Goal: Information Seeking & Learning: Check status

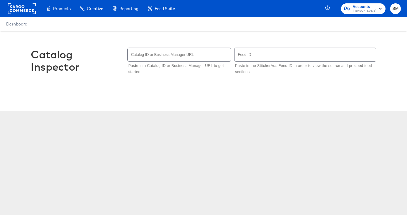
click at [191, 55] on input "text" at bounding box center [179, 54] width 103 height 13
type input "s"
click at [259, 54] on input "text" at bounding box center [306, 54] width 142 height 13
type input "4565"
click at [146, 57] on input "text" at bounding box center [179, 54] width 103 height 13
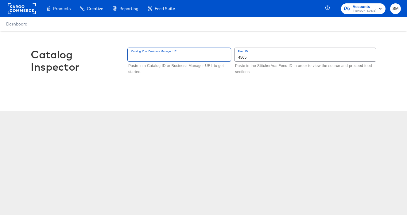
click at [252, 53] on input "4565" at bounding box center [306, 54] width 142 height 13
click at [259, 88] on div "Catalog Inspector Catalog ID or Business Manager URL Paste in a Catalog ID or B…" at bounding box center [204, 64] width 346 height 66
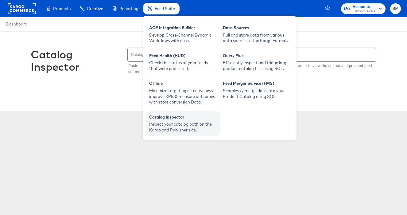
click at [171, 128] on div "Inspect your catalog both on the Kargo and Publisher side." at bounding box center [183, 126] width 68 height 11
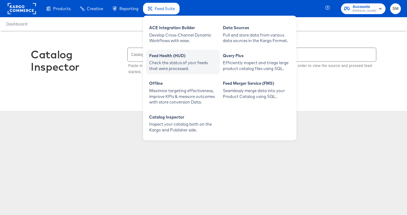
click at [169, 62] on div "Check the status of your feeds that were processed." at bounding box center [183, 65] width 68 height 11
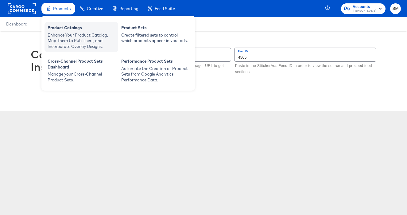
click at [68, 35] on div "Enhance Your Product Catalog, Map Them to Publishers, and Incorporate Overlay D…" at bounding box center [82, 40] width 68 height 17
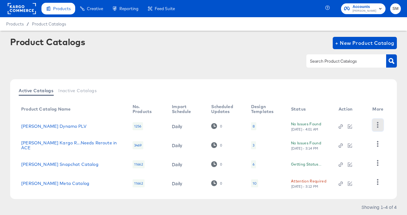
click at [380, 125] on icon "button" at bounding box center [378, 125] width 6 height 6
click at [348, 72] on div "Product Catalogs + New Product Catalog" at bounding box center [203, 55] width 387 height 37
click at [378, 163] on icon "button" at bounding box center [378, 163] width 6 height 6
click at [360, 7] on span "Accounts" at bounding box center [365, 7] width 24 height 6
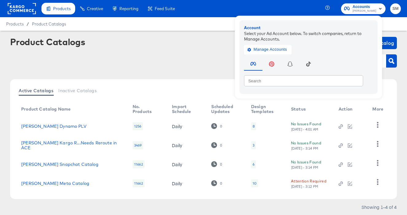
click at [217, 38] on div "Product Catalogs + New Product Catalog" at bounding box center [203, 43] width 387 height 12
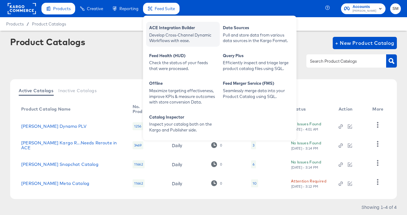
click at [162, 33] on div "Develop Cross-Channel Dynamic Workflows with ease." at bounding box center [183, 37] width 68 height 11
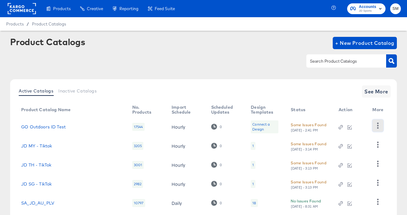
click at [379, 127] on icon "button" at bounding box center [378, 126] width 6 height 6
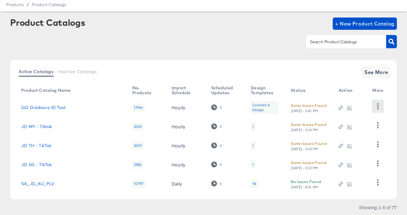
scroll to position [38, 0]
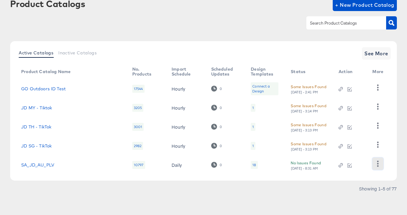
click at [379, 158] on button "button" at bounding box center [377, 164] width 11 height 12
click at [295, 29] on div at bounding box center [203, 23] width 387 height 14
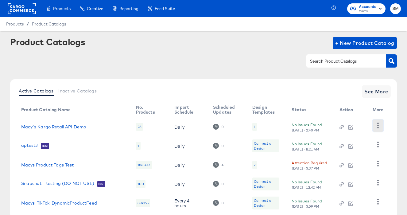
click at [378, 125] on icon "button" at bounding box center [378, 126] width 2 height 6
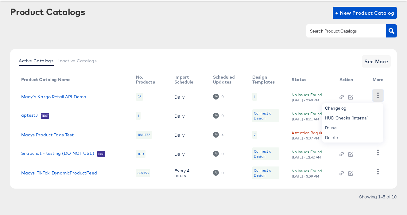
scroll to position [38, 0]
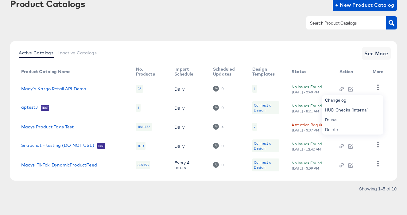
click at [397, 149] on article "Product Catalogs + New Product Catalog Active Catalogs Inactive Catalogs See Mo…" at bounding box center [203, 104] width 407 height 222
click at [378, 145] on icon "button" at bounding box center [378, 145] width 2 height 6
click at [281, 30] on div "Product Catalogs + New Product Catalog" at bounding box center [203, 17] width 387 height 37
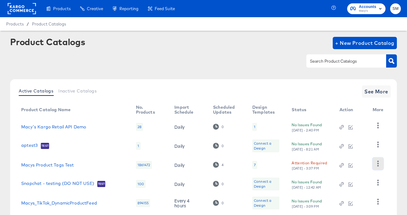
click at [377, 163] on icon "button" at bounding box center [378, 164] width 2 height 6
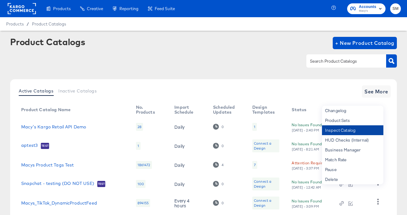
click at [344, 131] on div "Inspect Catalog" at bounding box center [352, 130] width 61 height 10
click at [67, 49] on div "Product Catalogs + New Product Catalog" at bounding box center [203, 55] width 387 height 37
